Goal: Information Seeking & Learning: Find specific fact

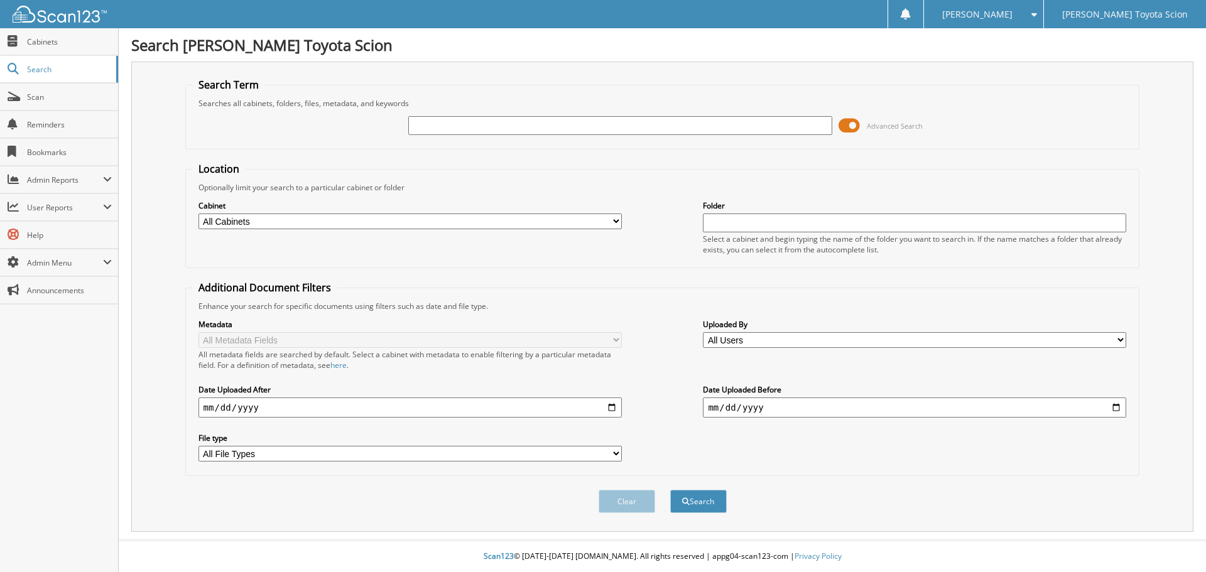
click at [447, 127] on input "text" at bounding box center [619, 125] width 423 height 19
type input "6321672"
click at [670, 490] on button "Search" at bounding box center [698, 501] width 57 height 23
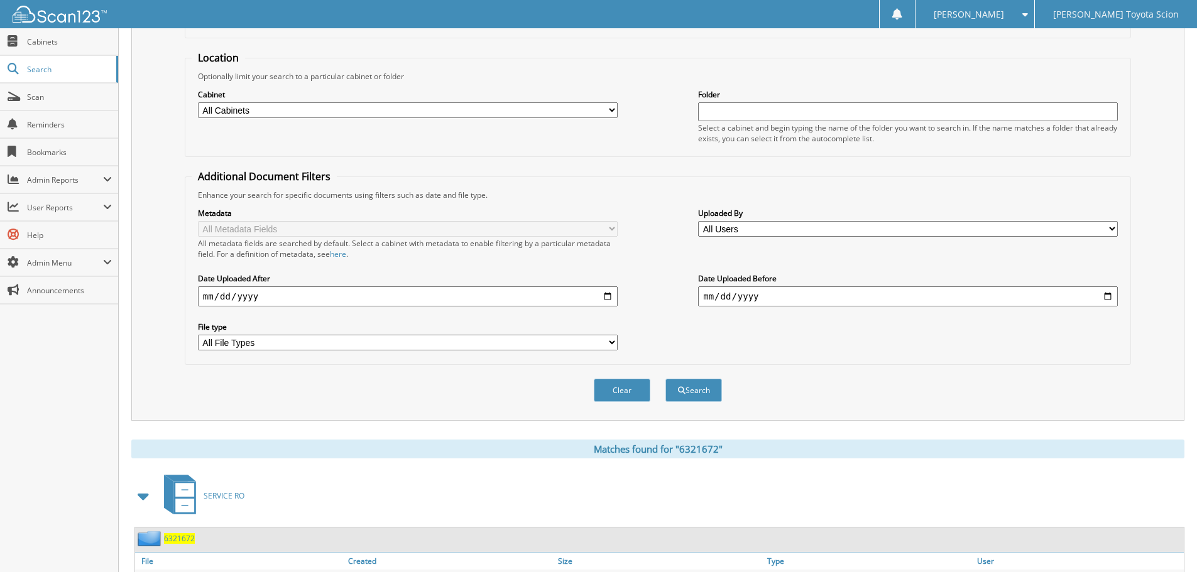
scroll to position [210, 0]
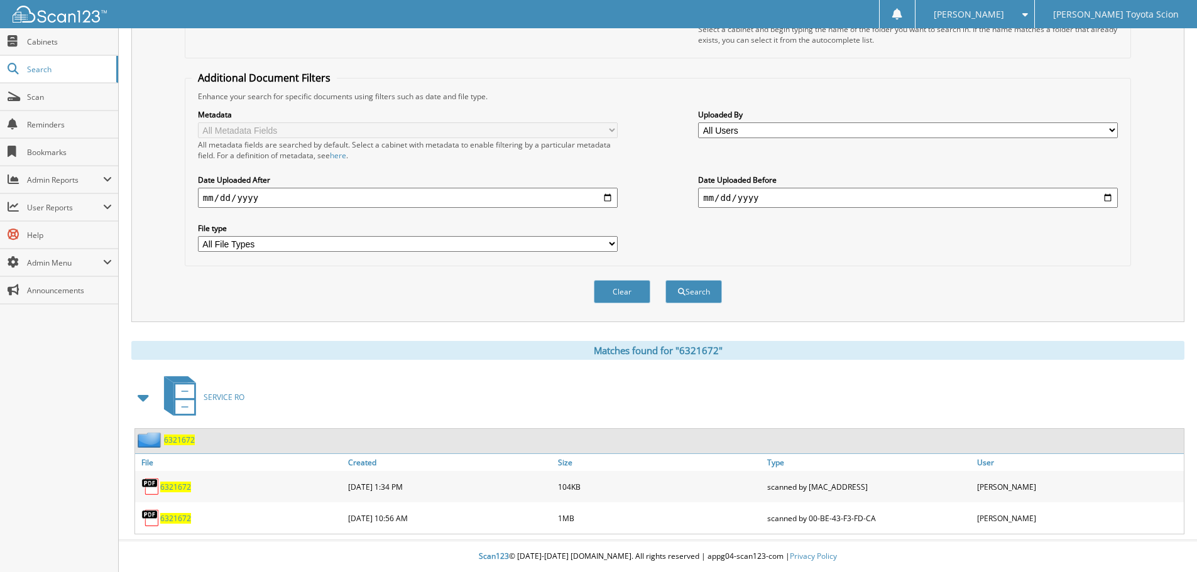
click at [185, 487] on span "6321672" at bounding box center [175, 487] width 31 height 11
click at [181, 486] on span "6321672" at bounding box center [175, 487] width 31 height 11
click at [183, 518] on span "6321672" at bounding box center [175, 518] width 31 height 11
